Goal: Task Accomplishment & Management: Manage account settings

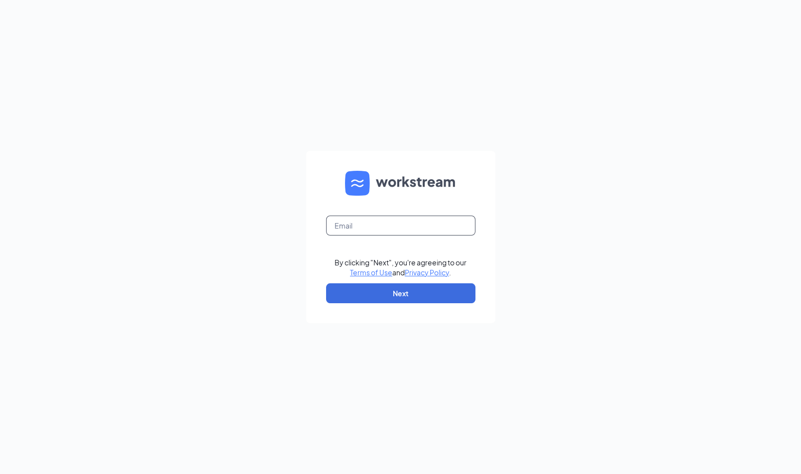
click at [377, 227] on input "text" at bounding box center [400, 226] width 149 height 20
type input "[EMAIL_ADDRESS][PERSON_NAME][DOMAIN_NAME]"
click at [412, 294] on button "Next" at bounding box center [400, 293] width 149 height 20
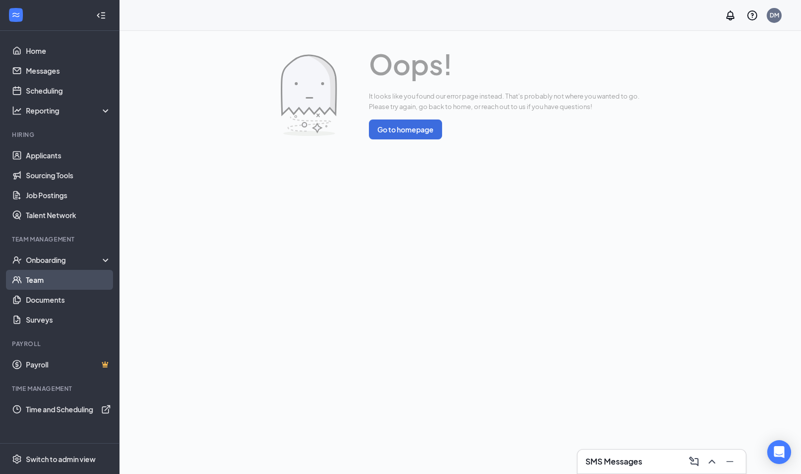
click at [50, 279] on link "Team" at bounding box center [68, 280] width 85 height 20
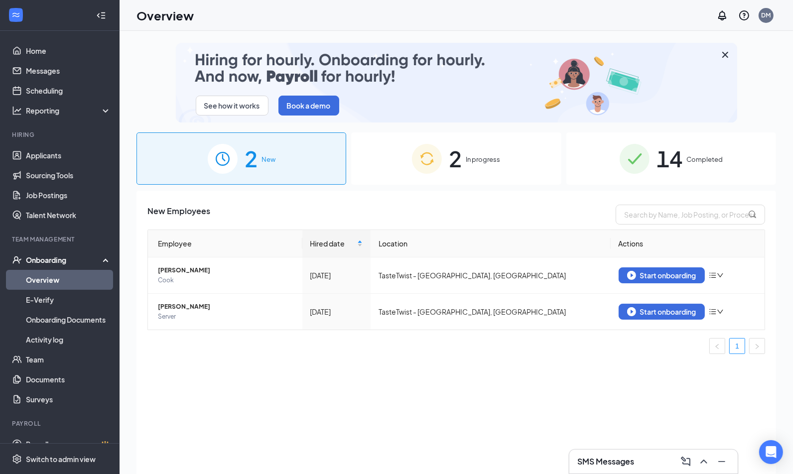
click at [468, 156] on span "In progress" at bounding box center [483, 159] width 34 height 10
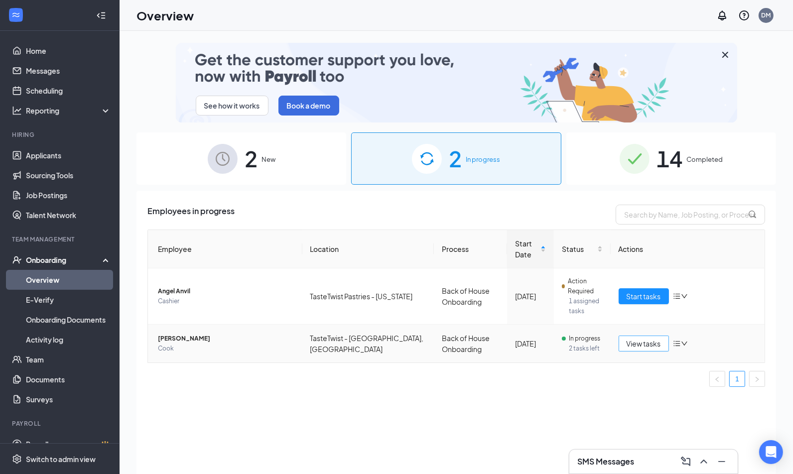
click at [646, 346] on span "View tasks" at bounding box center [644, 343] width 34 height 11
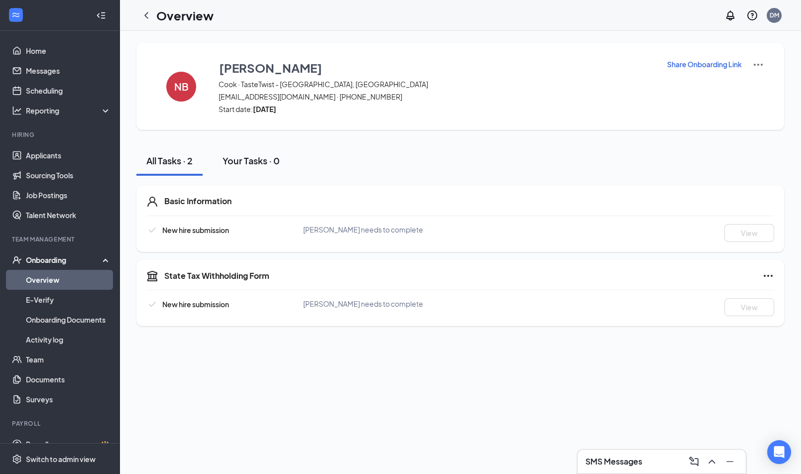
click at [270, 156] on div "Your Tasks · 0" at bounding box center [251, 160] width 57 height 12
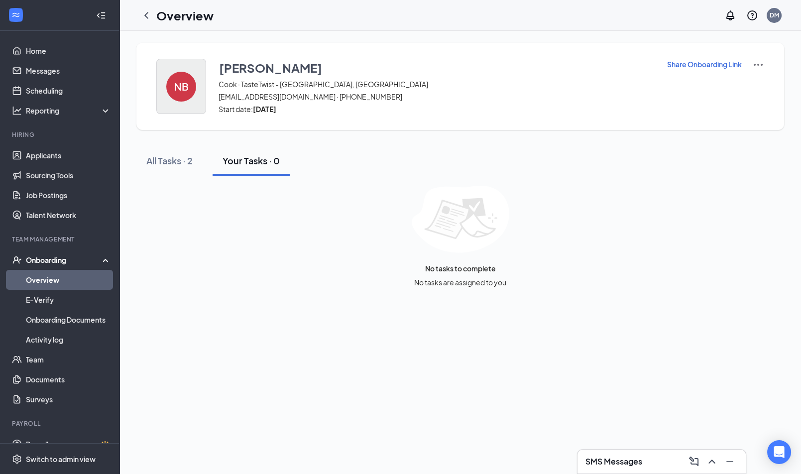
drag, startPoint x: 169, startPoint y: 158, endPoint x: 161, endPoint y: 103, distance: 56.3
click at [169, 158] on div "All Tasks · 2" at bounding box center [169, 160] width 46 height 12
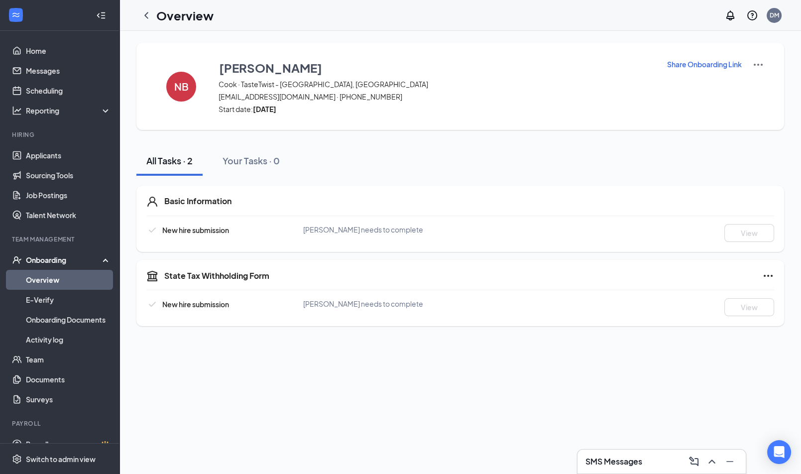
click at [156, 11] on h1 "Overview" at bounding box center [184, 15] width 57 height 17
click at [142, 16] on icon "ChevronLeft" at bounding box center [146, 15] width 12 height 12
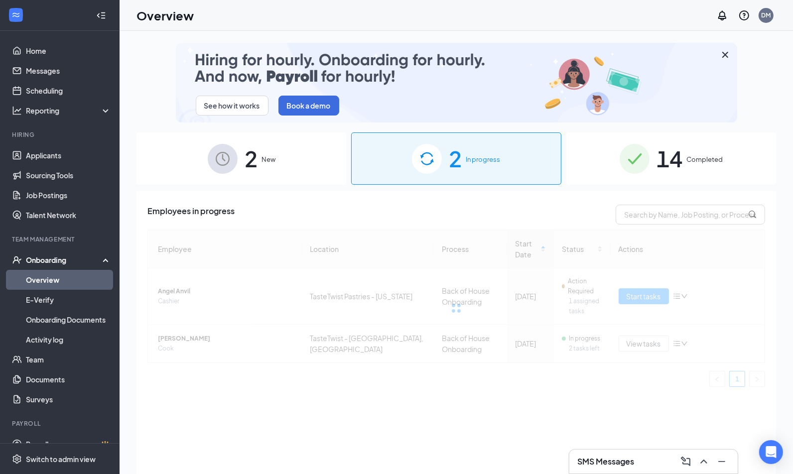
click at [642, 286] on div at bounding box center [456, 308] width 618 height 157
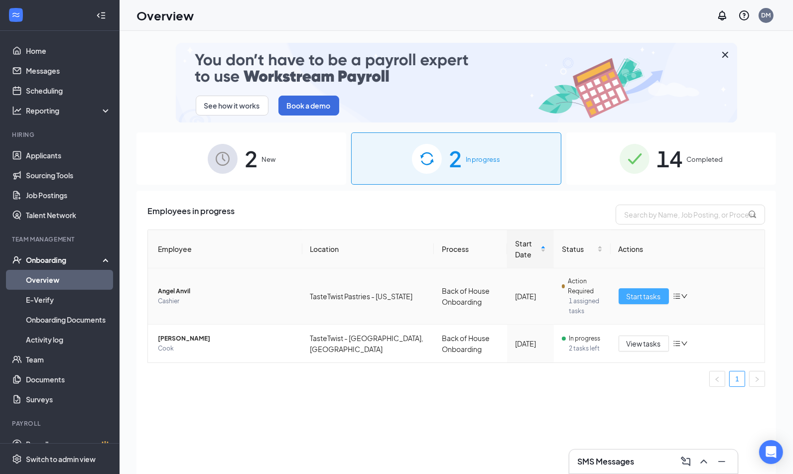
click at [641, 293] on span "Start tasks" at bounding box center [644, 296] width 34 height 11
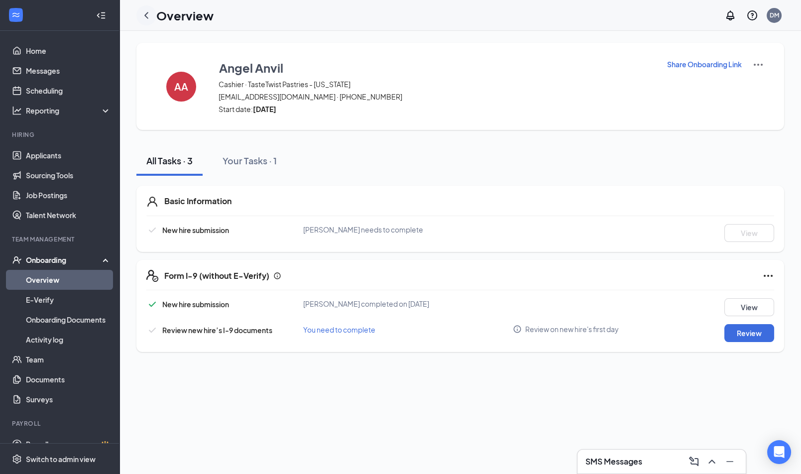
click at [143, 17] on icon "ChevronLeft" at bounding box center [146, 15] width 12 height 12
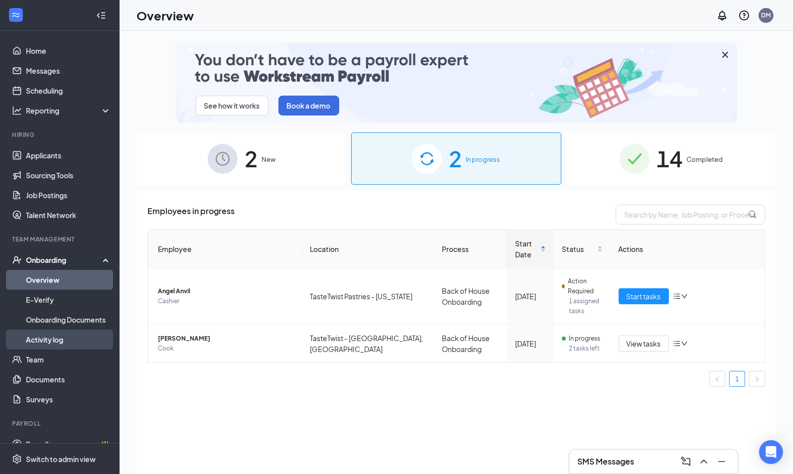
click at [45, 339] on link "Activity log" at bounding box center [68, 340] width 85 height 20
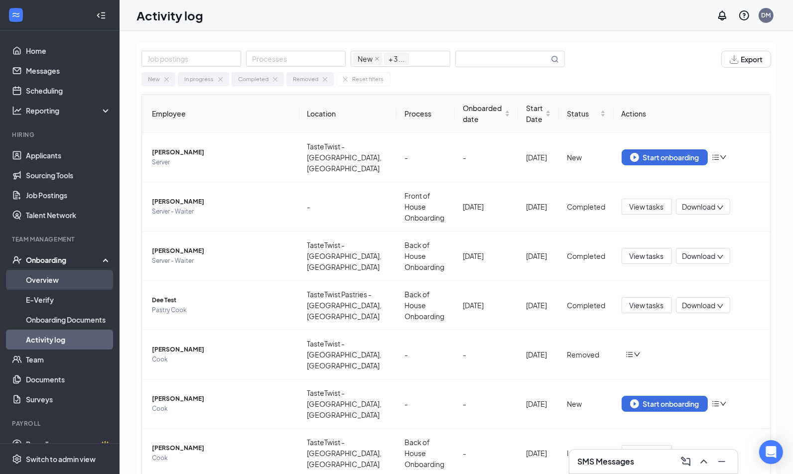
click at [56, 285] on link "Overview" at bounding box center [68, 280] width 85 height 20
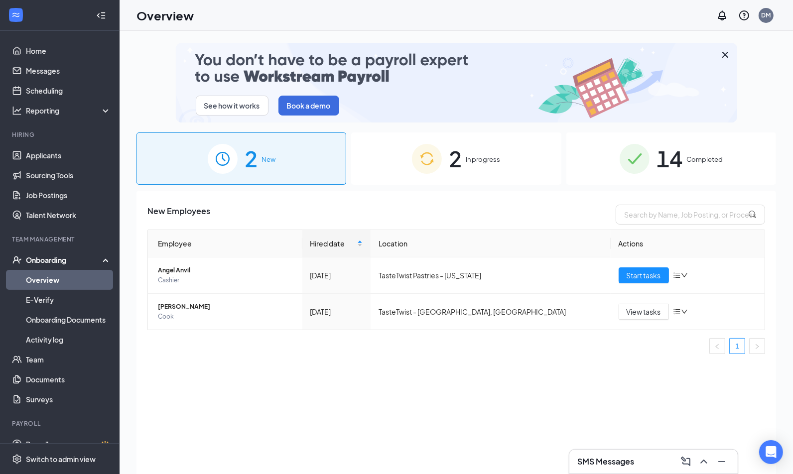
click at [477, 153] on div "2 In progress" at bounding box center [456, 158] width 210 height 52
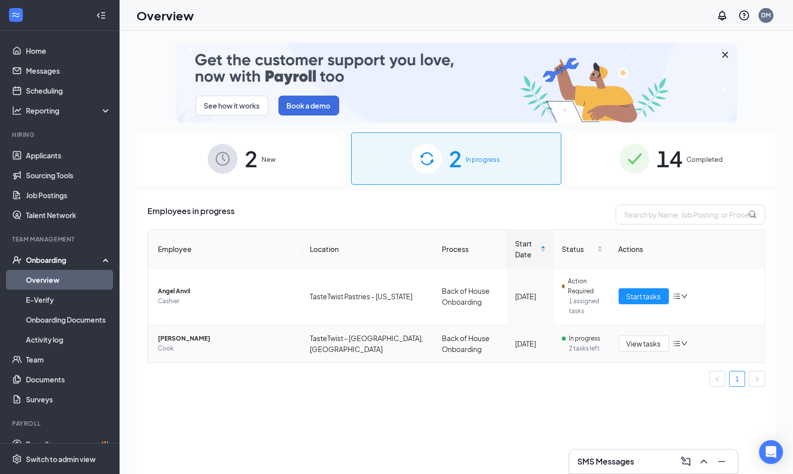
click at [181, 339] on span "Nana Bennett" at bounding box center [226, 339] width 136 height 10
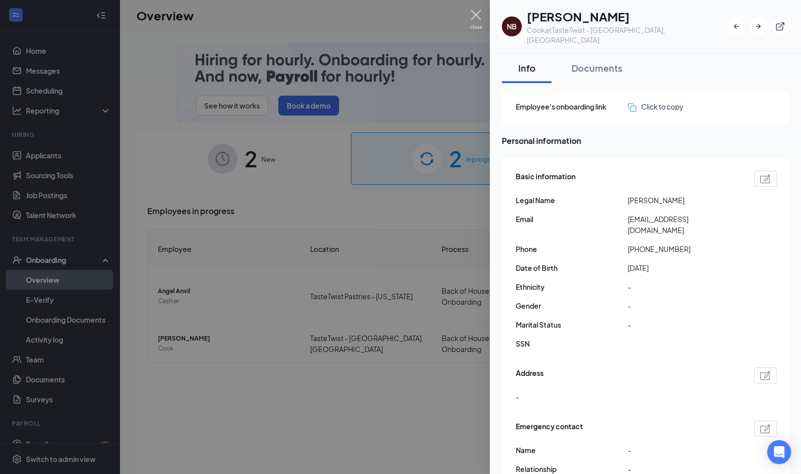
click at [477, 13] on img at bounding box center [476, 19] width 12 height 19
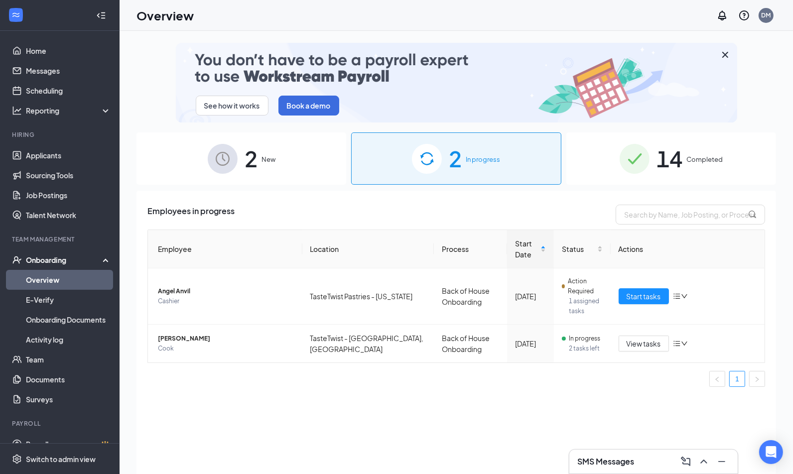
click at [105, 18] on div at bounding box center [59, 15] width 119 height 31
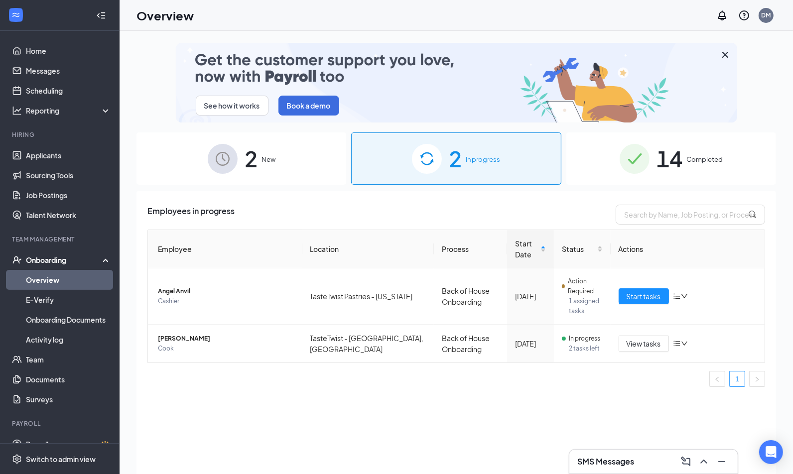
click at [97, 13] on icon "Collapse" at bounding box center [98, 15] width 2 height 4
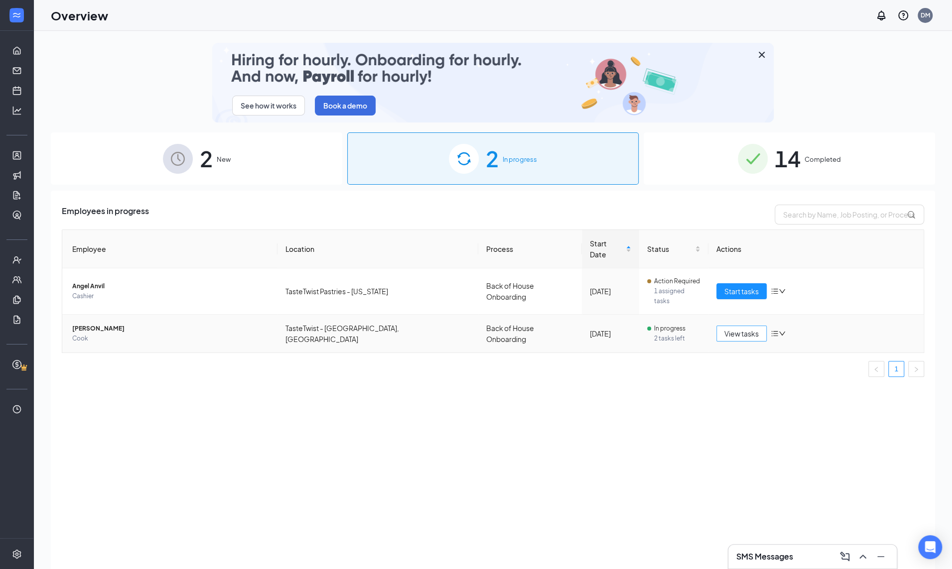
click at [733, 328] on span "View tasks" at bounding box center [741, 333] width 34 height 11
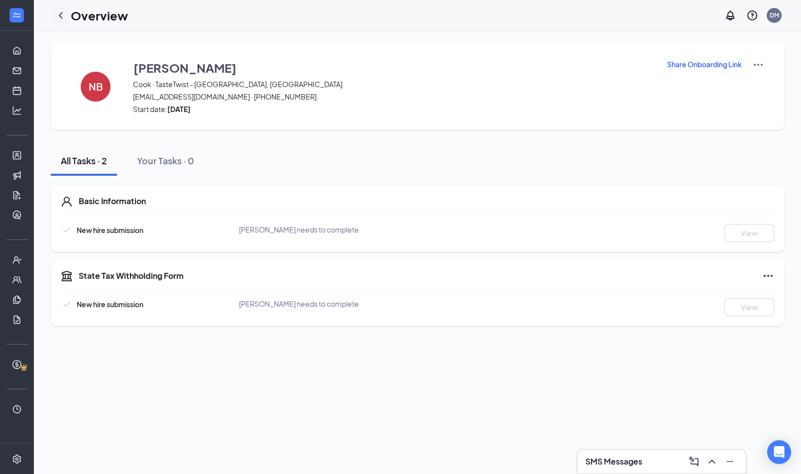
click at [61, 13] on icon "ChevronLeft" at bounding box center [61, 15] width 4 height 6
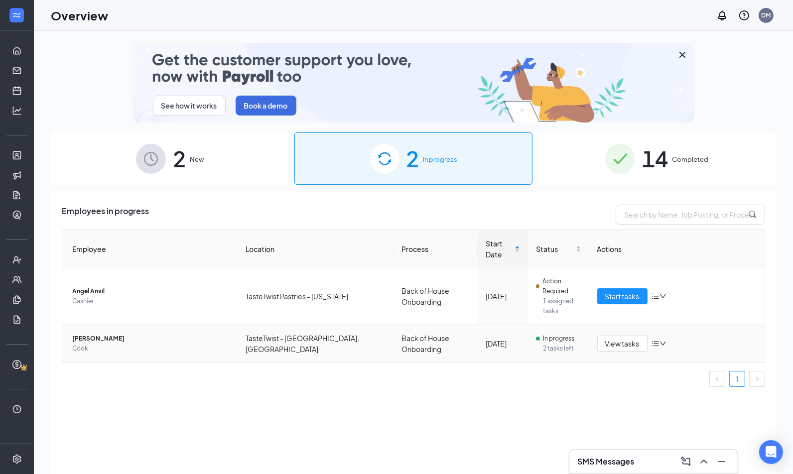
click at [658, 340] on icon "bars" at bounding box center [655, 344] width 8 height 8
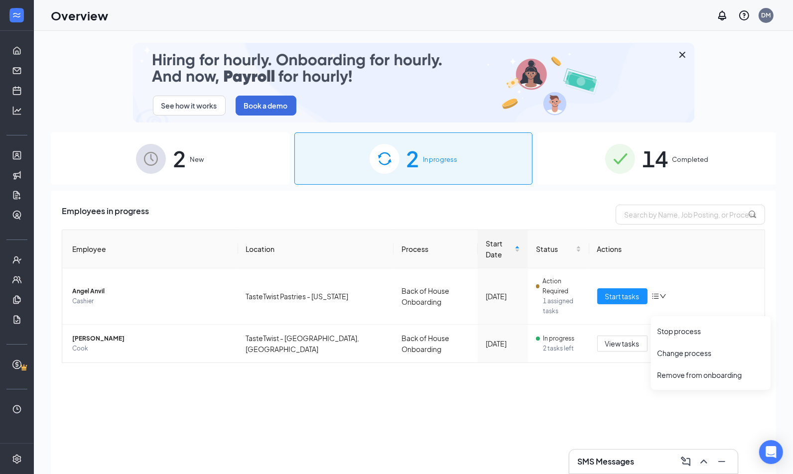
click at [432, 402] on div "Employees in progress Employee Location Process Start Date Status Actions Angel…" at bounding box center [413, 345] width 725 height 308
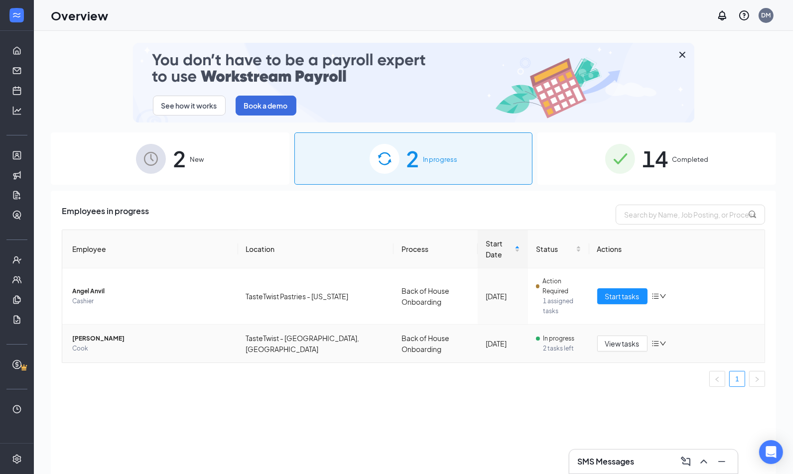
click at [94, 334] on span "Nana Bennett" at bounding box center [151, 339] width 158 height 10
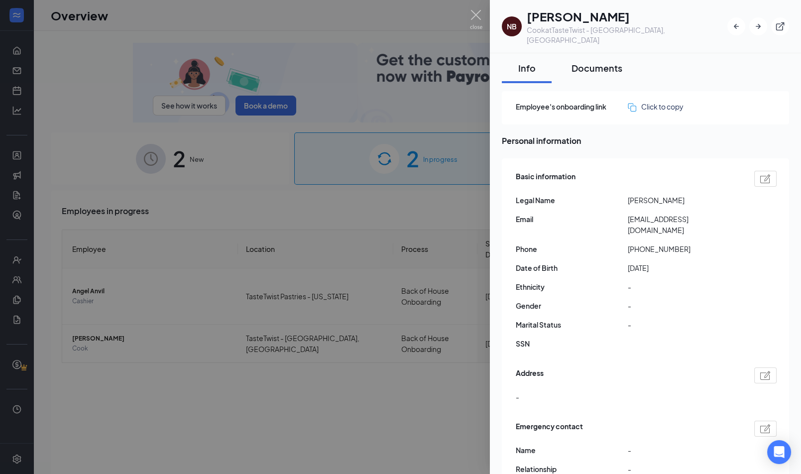
click at [597, 62] on div "Documents" at bounding box center [597, 68] width 51 height 12
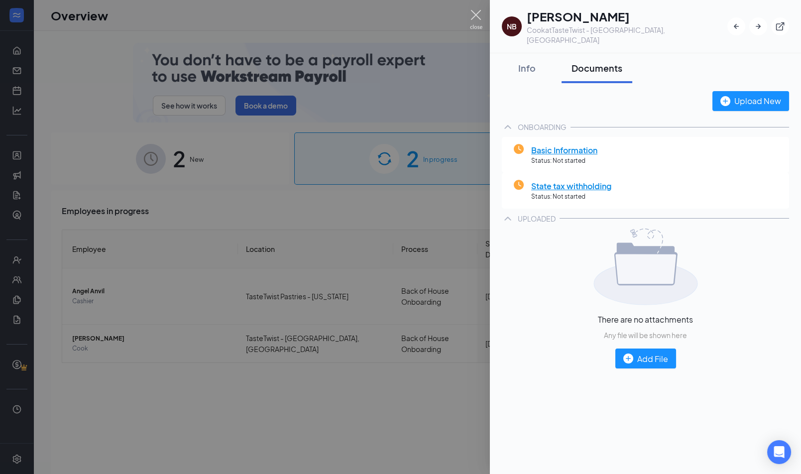
click at [477, 12] on img at bounding box center [476, 19] width 12 height 19
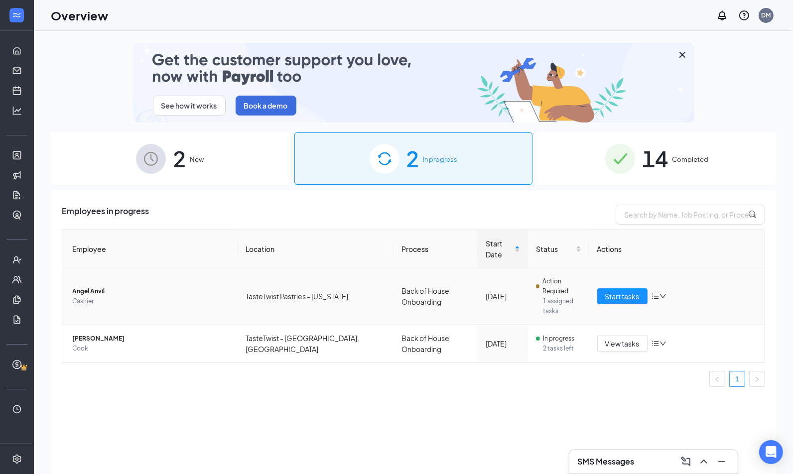
click at [93, 286] on span "Angel Anvil" at bounding box center [151, 291] width 158 height 10
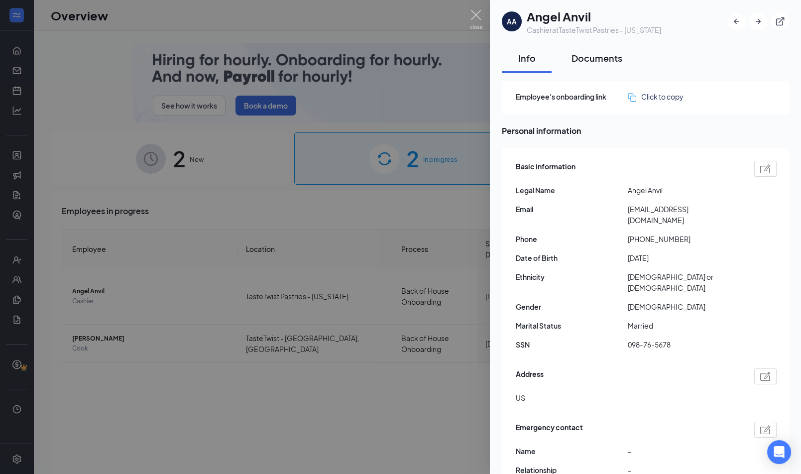
click at [597, 49] on button "Documents" at bounding box center [597, 58] width 71 height 30
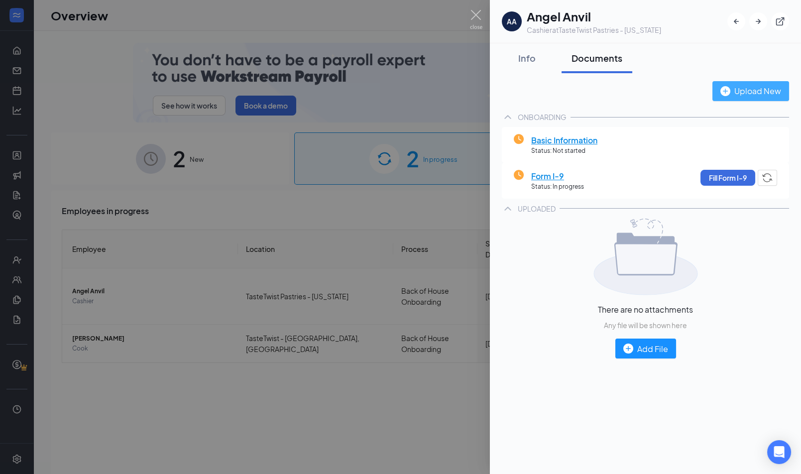
click at [752, 85] on div "Upload New" at bounding box center [751, 91] width 61 height 12
click at [434, 124] on div at bounding box center [400, 237] width 801 height 474
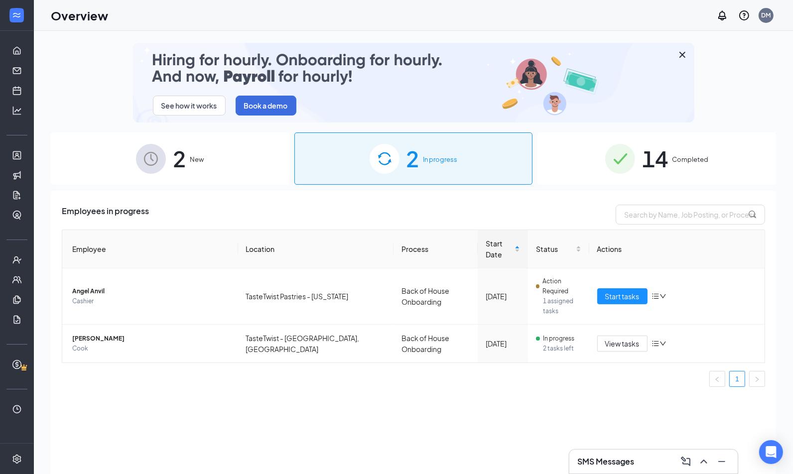
click at [18, 13] on icon "Expand" at bounding box center [17, 15] width 10 height 10
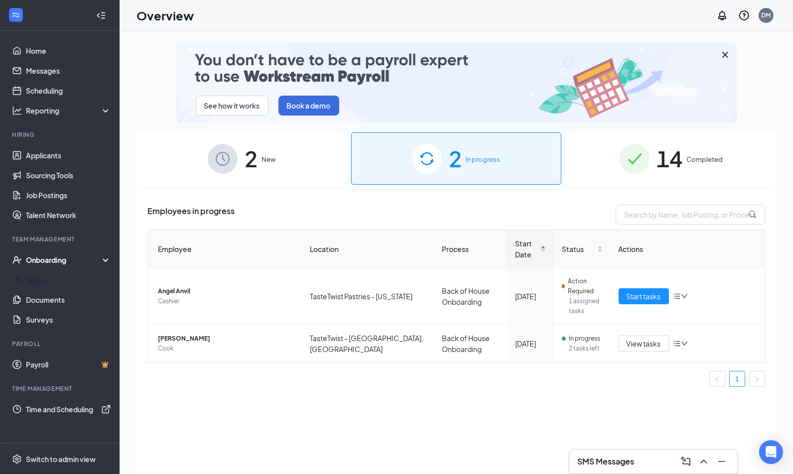
click at [53, 260] on div "Onboarding" at bounding box center [64, 260] width 77 height 10
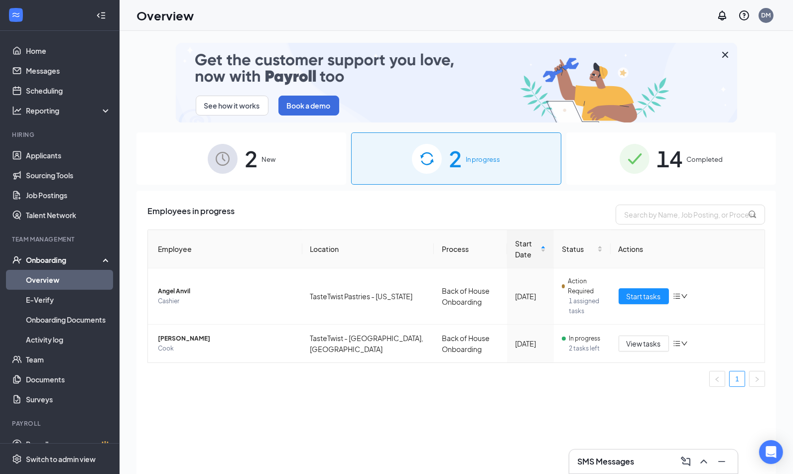
click at [55, 280] on link "Overview" at bounding box center [68, 280] width 85 height 20
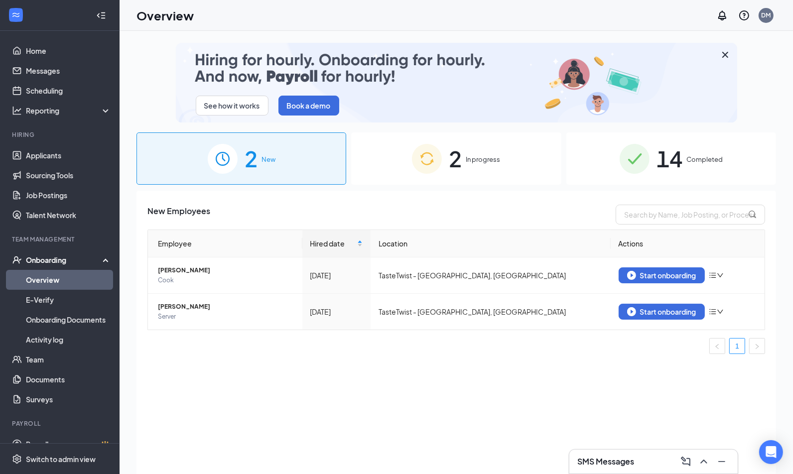
click at [57, 280] on link "Overview" at bounding box center [68, 280] width 85 height 20
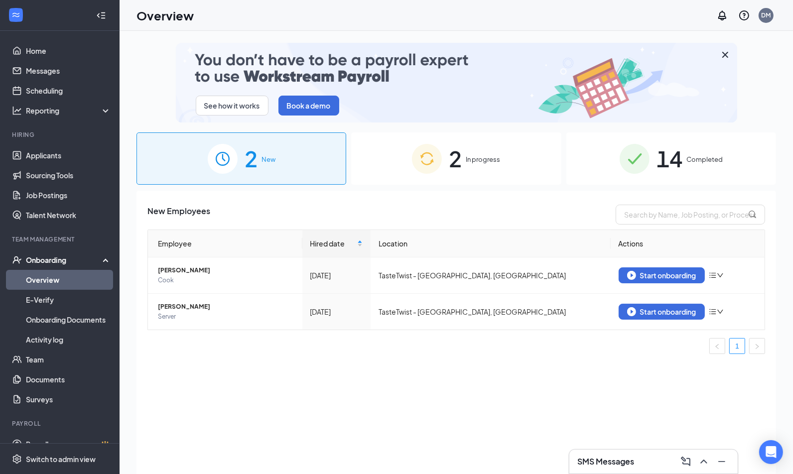
click at [469, 179] on div "2 In progress" at bounding box center [456, 158] width 210 height 52
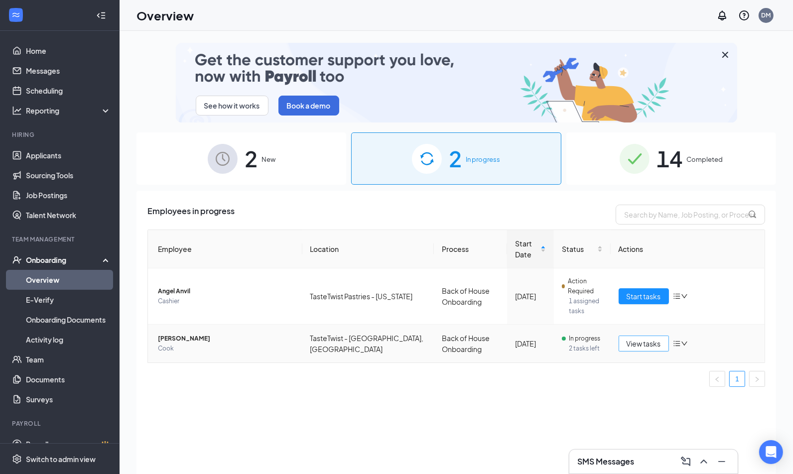
drag, startPoint x: 637, startPoint y: 341, endPoint x: 638, endPoint y: 348, distance: 6.5
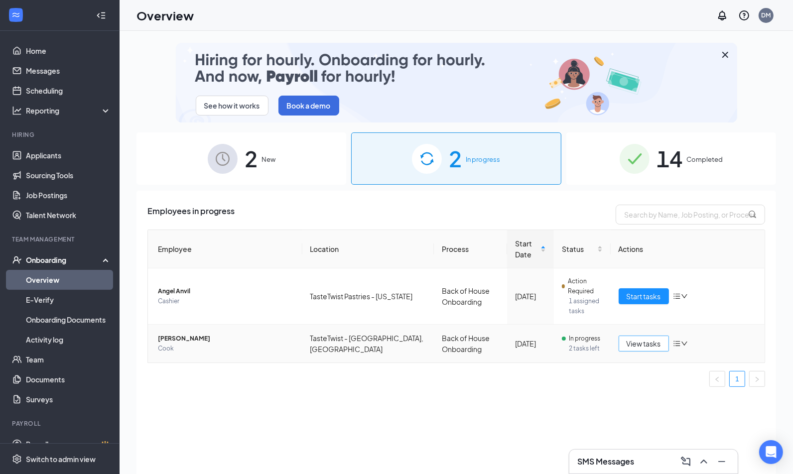
click at [637, 341] on span "View tasks" at bounding box center [644, 343] width 34 height 11
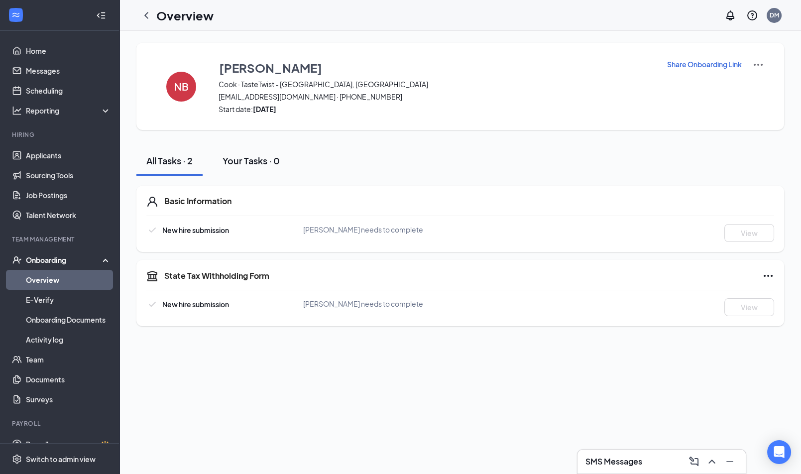
click at [269, 167] on button "Your Tasks · 0" at bounding box center [251, 161] width 77 height 30
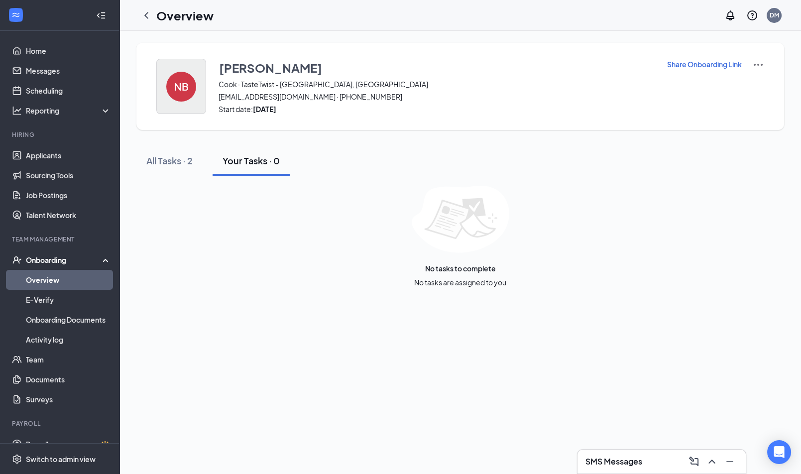
drag, startPoint x: 188, startPoint y: 165, endPoint x: 165, endPoint y: 104, distance: 64.9
click at [188, 165] on div "All Tasks · 2" at bounding box center [169, 160] width 46 height 12
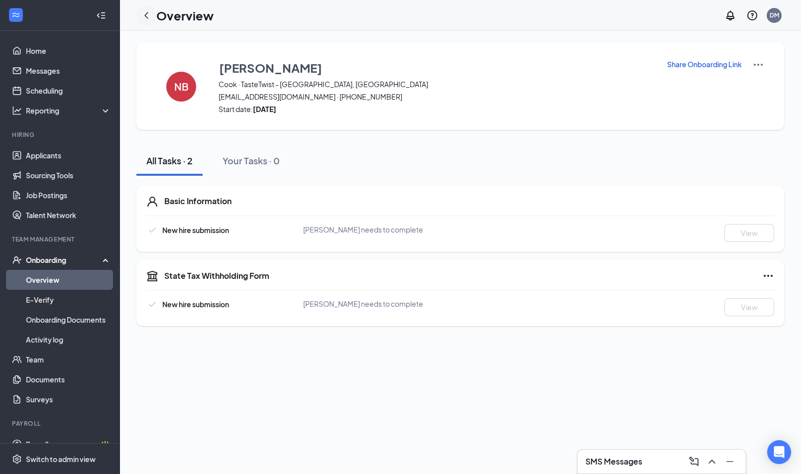
click at [146, 10] on icon "ChevronLeft" at bounding box center [146, 15] width 12 height 12
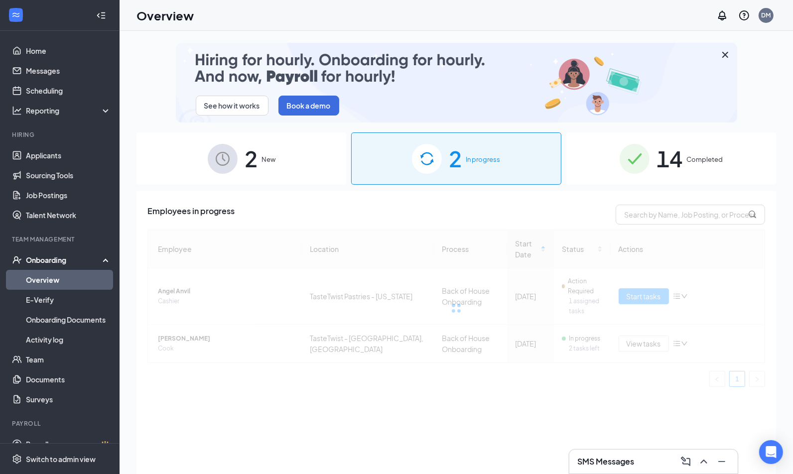
click at [647, 291] on div at bounding box center [456, 308] width 618 height 157
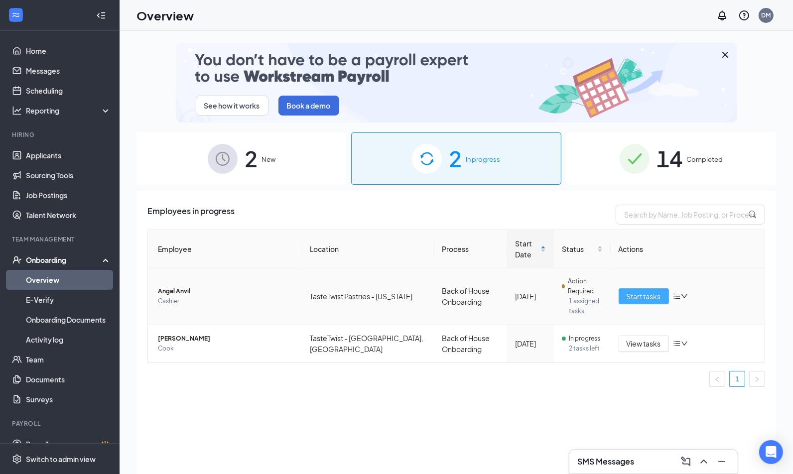
click at [640, 294] on span "Start tasks" at bounding box center [644, 296] width 34 height 11
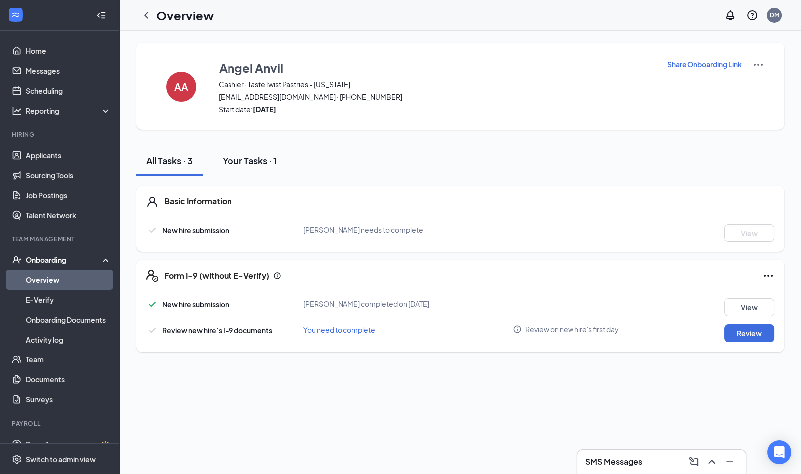
click at [257, 163] on div "Your Tasks · 1" at bounding box center [250, 160] width 54 height 12
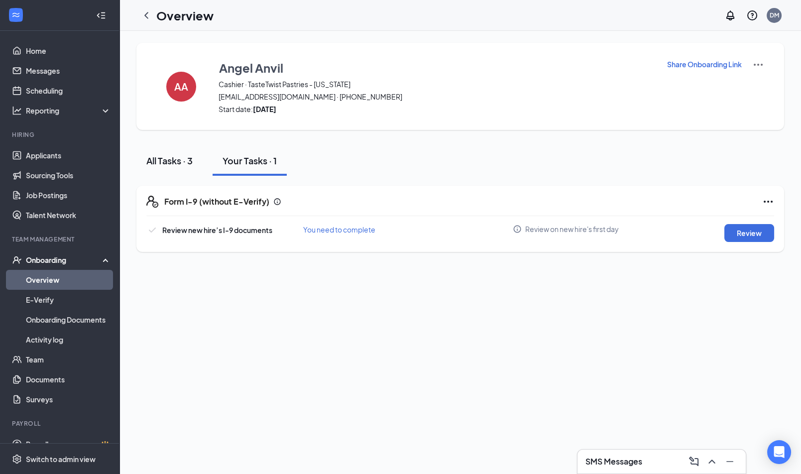
click at [162, 167] on button "All Tasks · 3" at bounding box center [169, 161] width 66 height 30
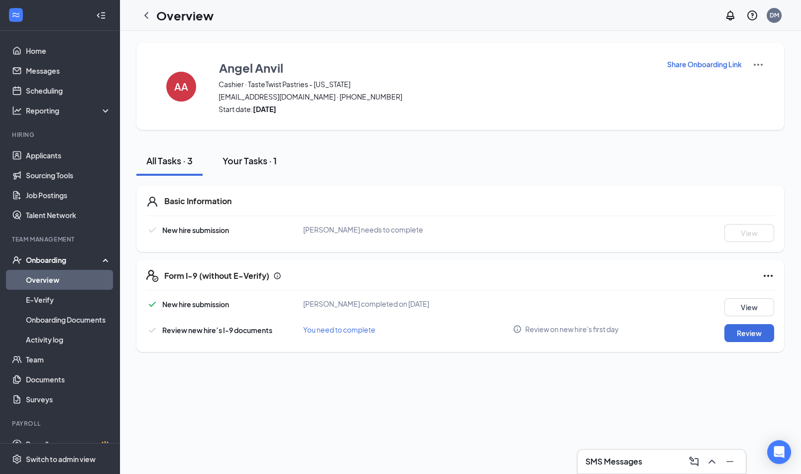
click at [270, 165] on div "Your Tasks · 1" at bounding box center [250, 160] width 54 height 12
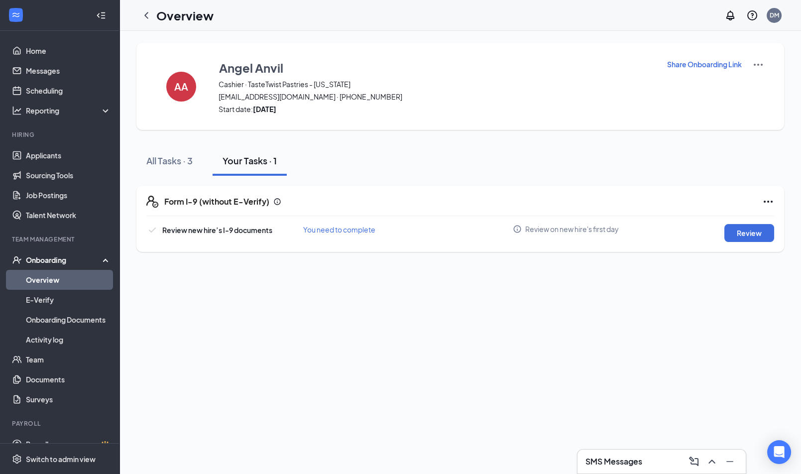
click at [78, 281] on link "Overview" at bounding box center [68, 280] width 85 height 20
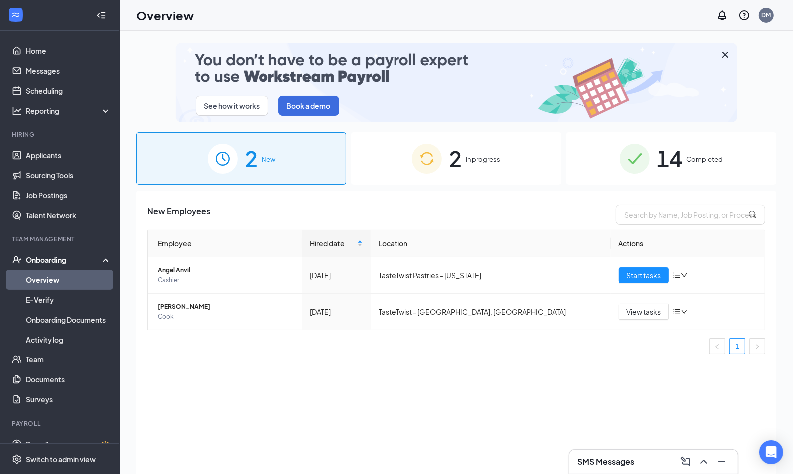
click at [450, 158] on div "2 In progress" at bounding box center [456, 158] width 210 height 52
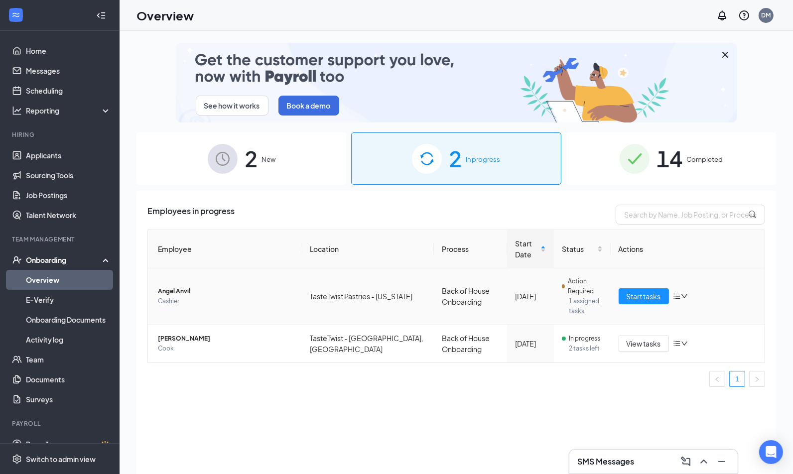
click at [691, 293] on div "Start tasks" at bounding box center [688, 296] width 138 height 16
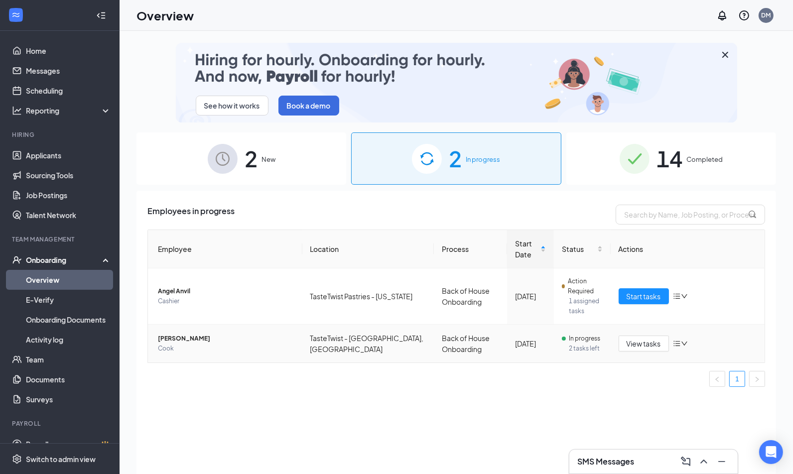
click at [676, 340] on icon "bars" at bounding box center [677, 344] width 8 height 8
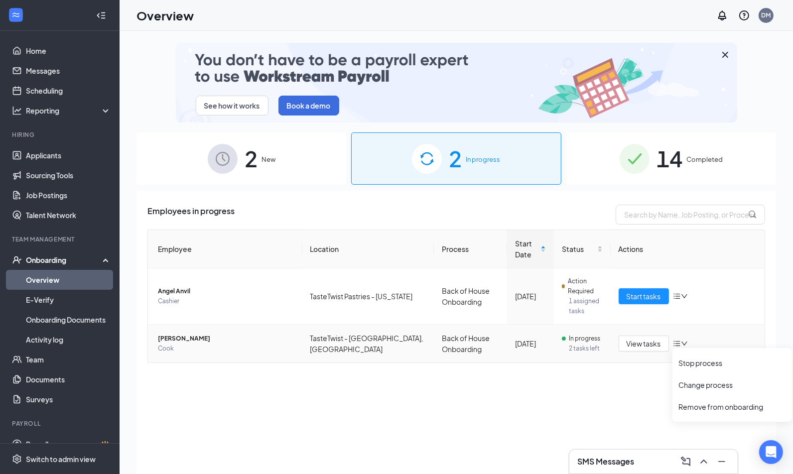
click at [530, 383] on ul "1" at bounding box center [456, 379] width 618 height 16
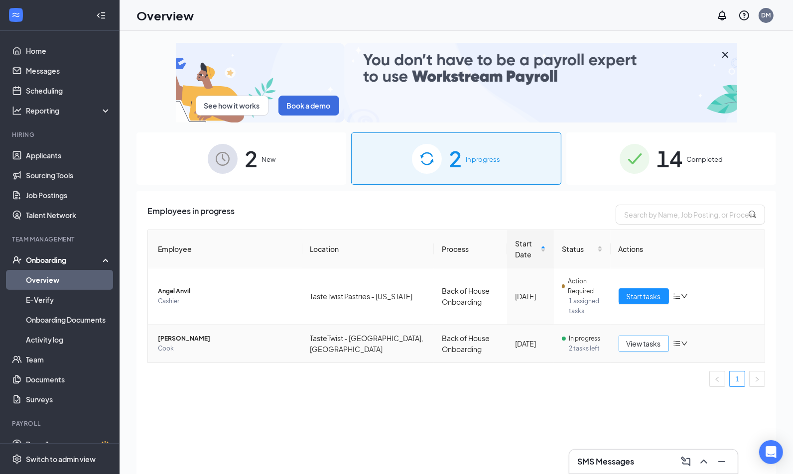
click at [649, 343] on span "View tasks" at bounding box center [644, 343] width 34 height 11
